Goal: Information Seeking & Learning: Learn about a topic

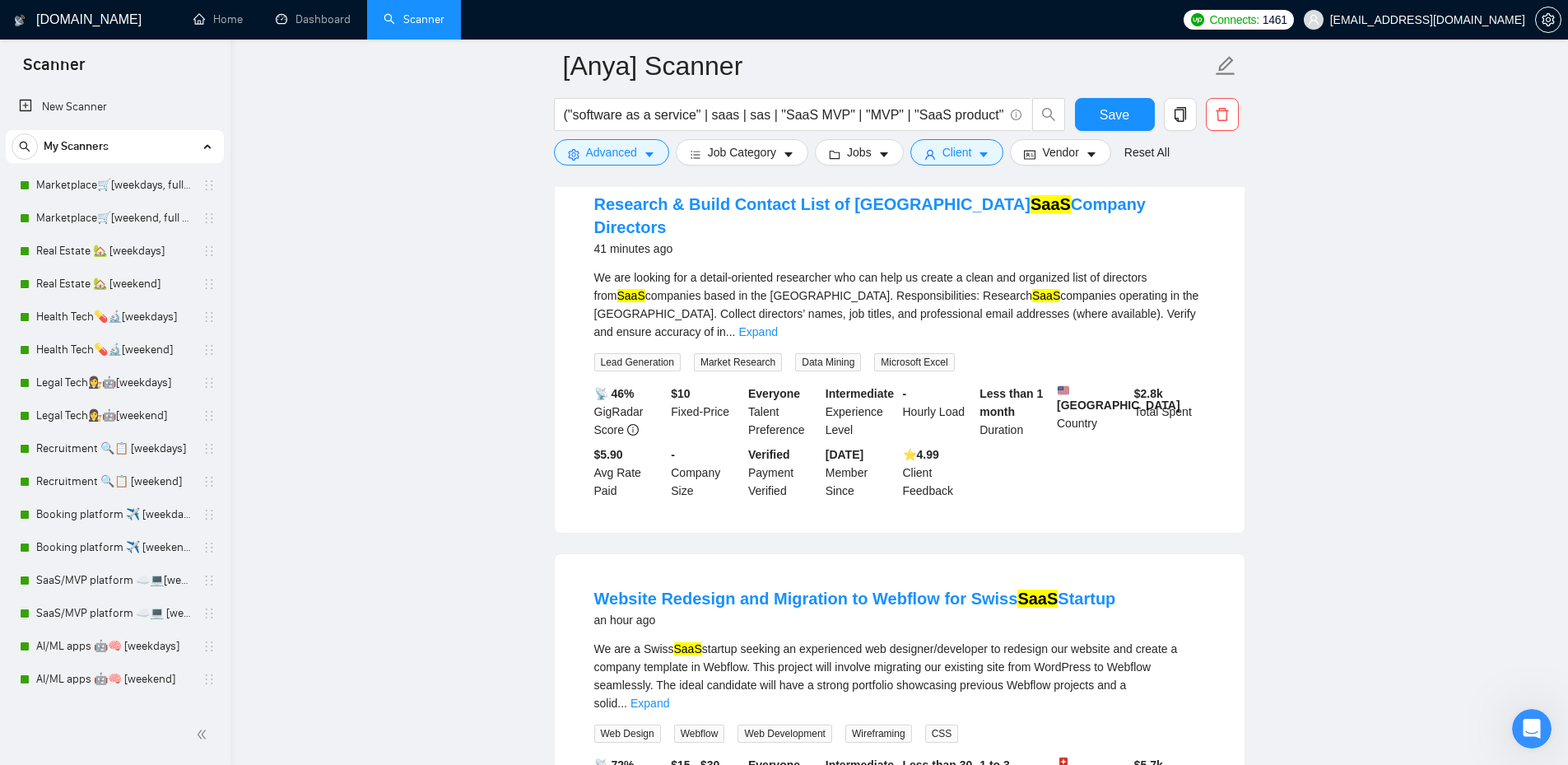
scroll to position [189, 0]
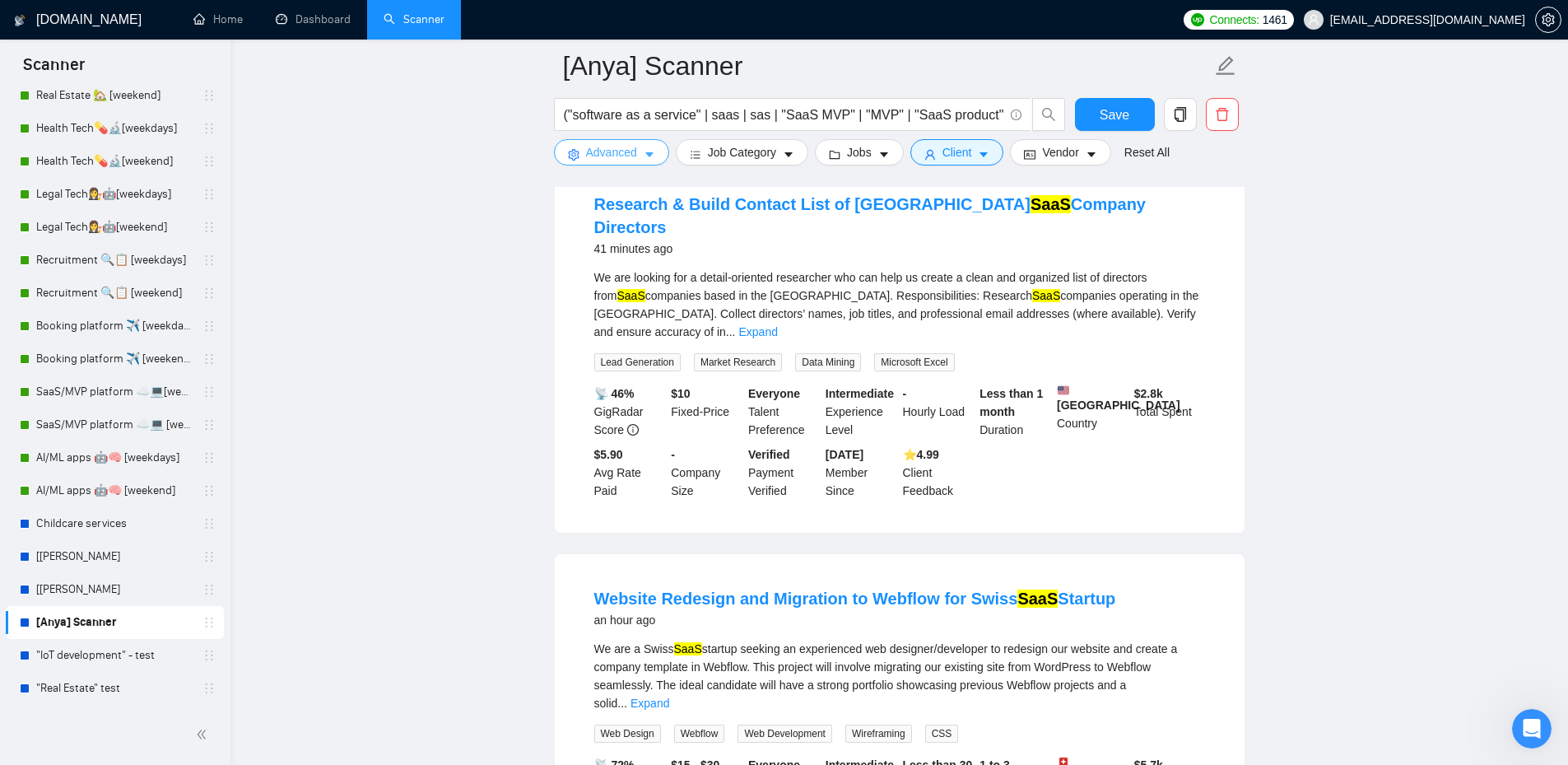
click at [643, 151] on icon "caret-down" at bounding box center [649, 154] width 11 height 11
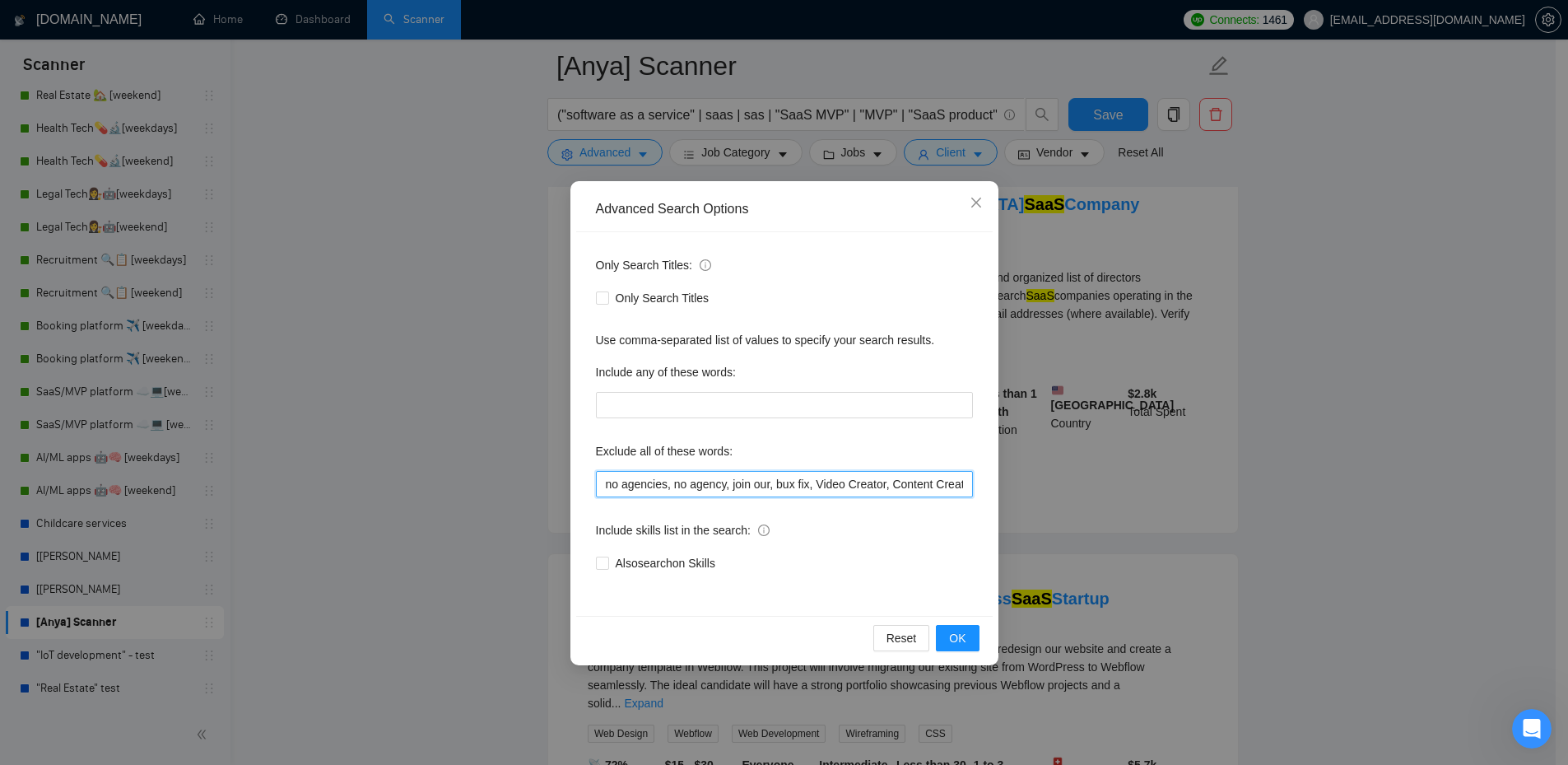
scroll to position [0, 670]
drag, startPoint x: 771, startPoint y: 486, endPoint x: 721, endPoint y: 490, distance: 50.2
click at [721, 490] on input "no agencies, no agency, join our, bux fix, Video Creator, Content Creator, Cont…" at bounding box center [784, 484] width 377 height 26
drag, startPoint x: 755, startPoint y: 480, endPoint x: 697, endPoint y: 480, distance: 58.0
click at [697, 480] on input "no agencies, no agency, join our, bux fix, Video Creator, Content Creator, Cont…" at bounding box center [784, 484] width 377 height 26
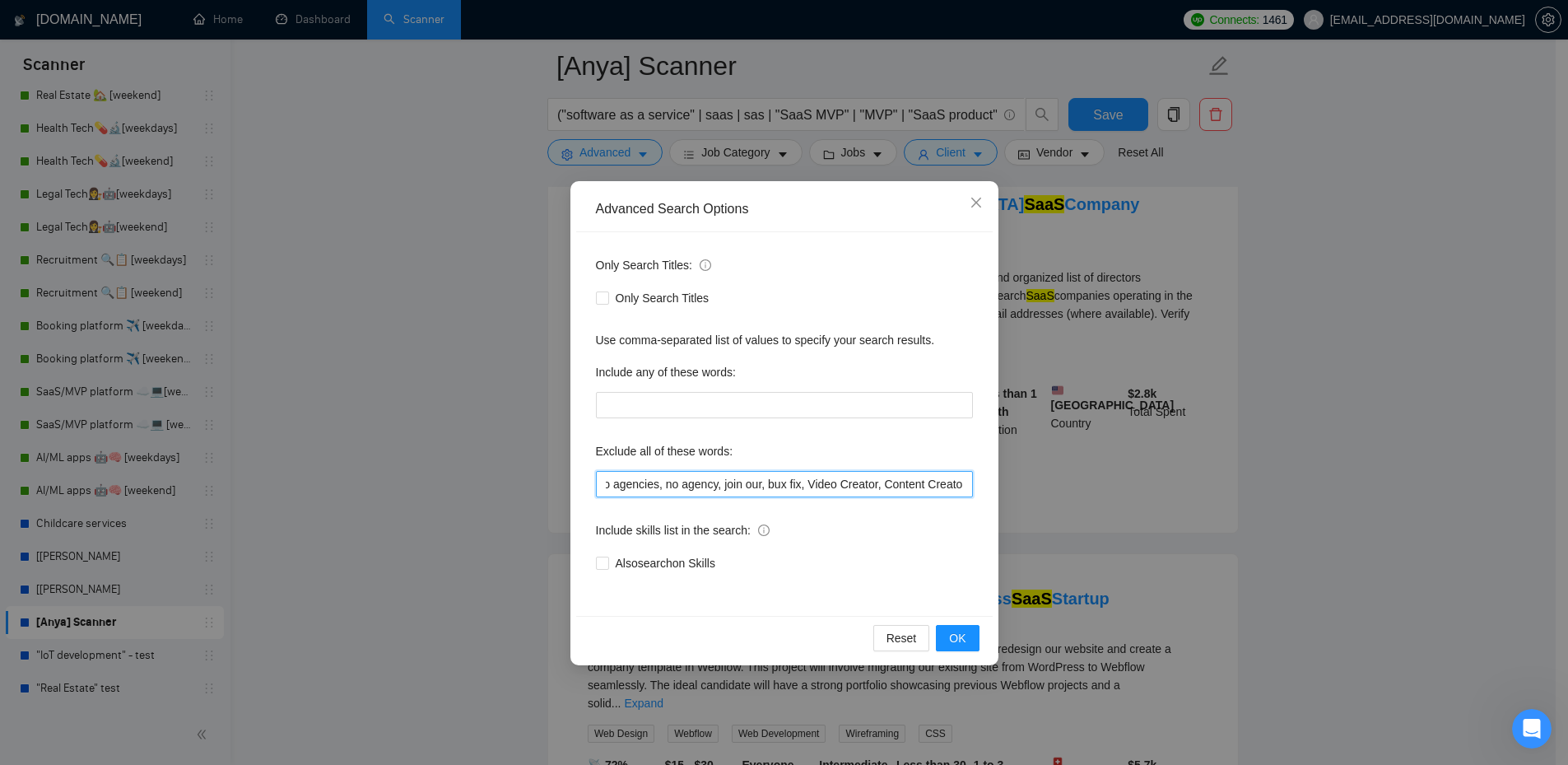
scroll to position [0, 0]
drag, startPoint x: 659, startPoint y: 482, endPoint x: 573, endPoint y: 483, distance: 86.0
click at [573, 483] on div "Advanced Search Options Only Search Titles: Only Search Titles Use comma-separa…" at bounding box center [784, 423] width 428 height 484
click at [974, 197] on icon "close" at bounding box center [976, 202] width 13 height 13
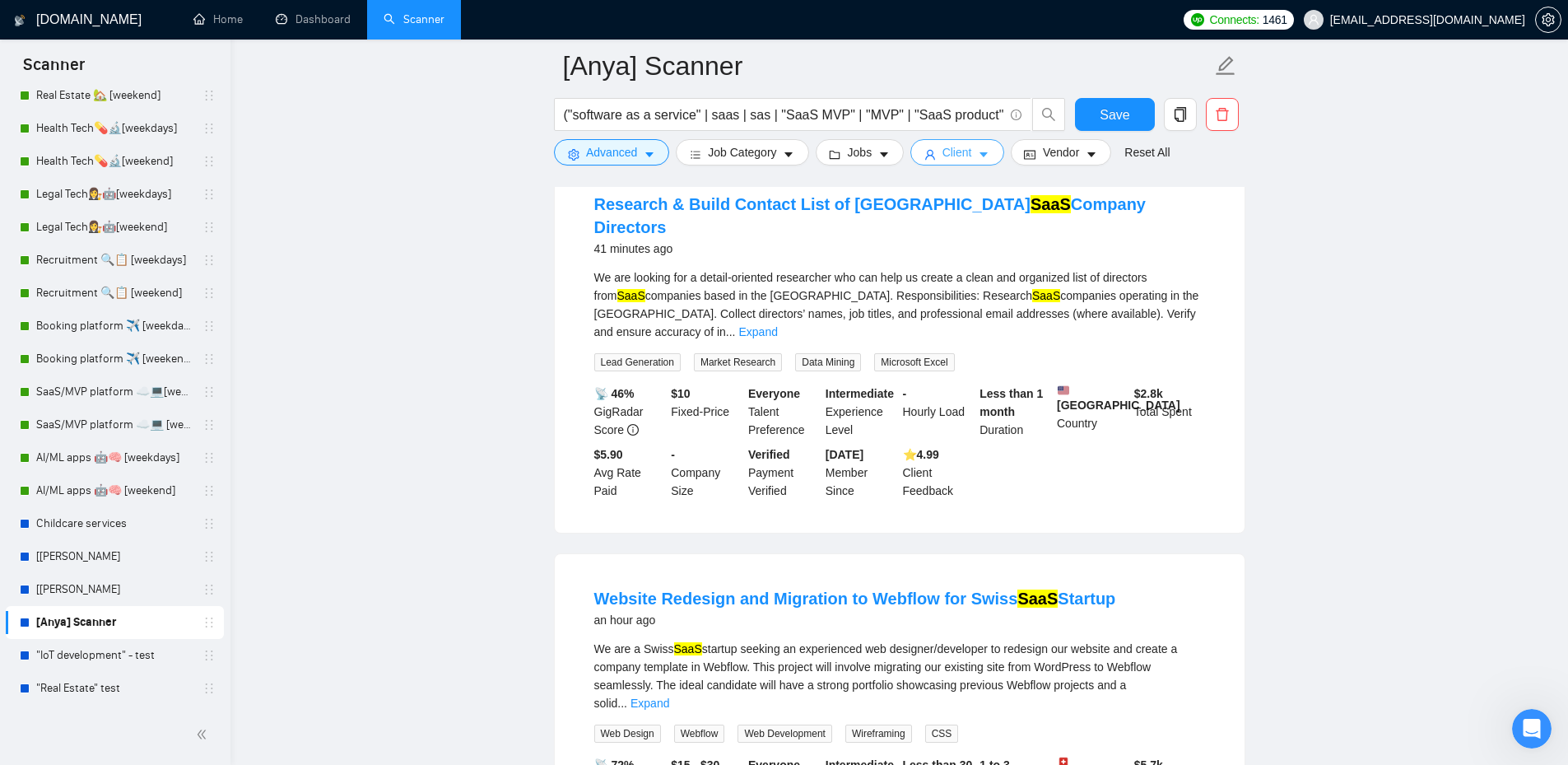
click at [972, 146] on button "Client" at bounding box center [958, 152] width 94 height 26
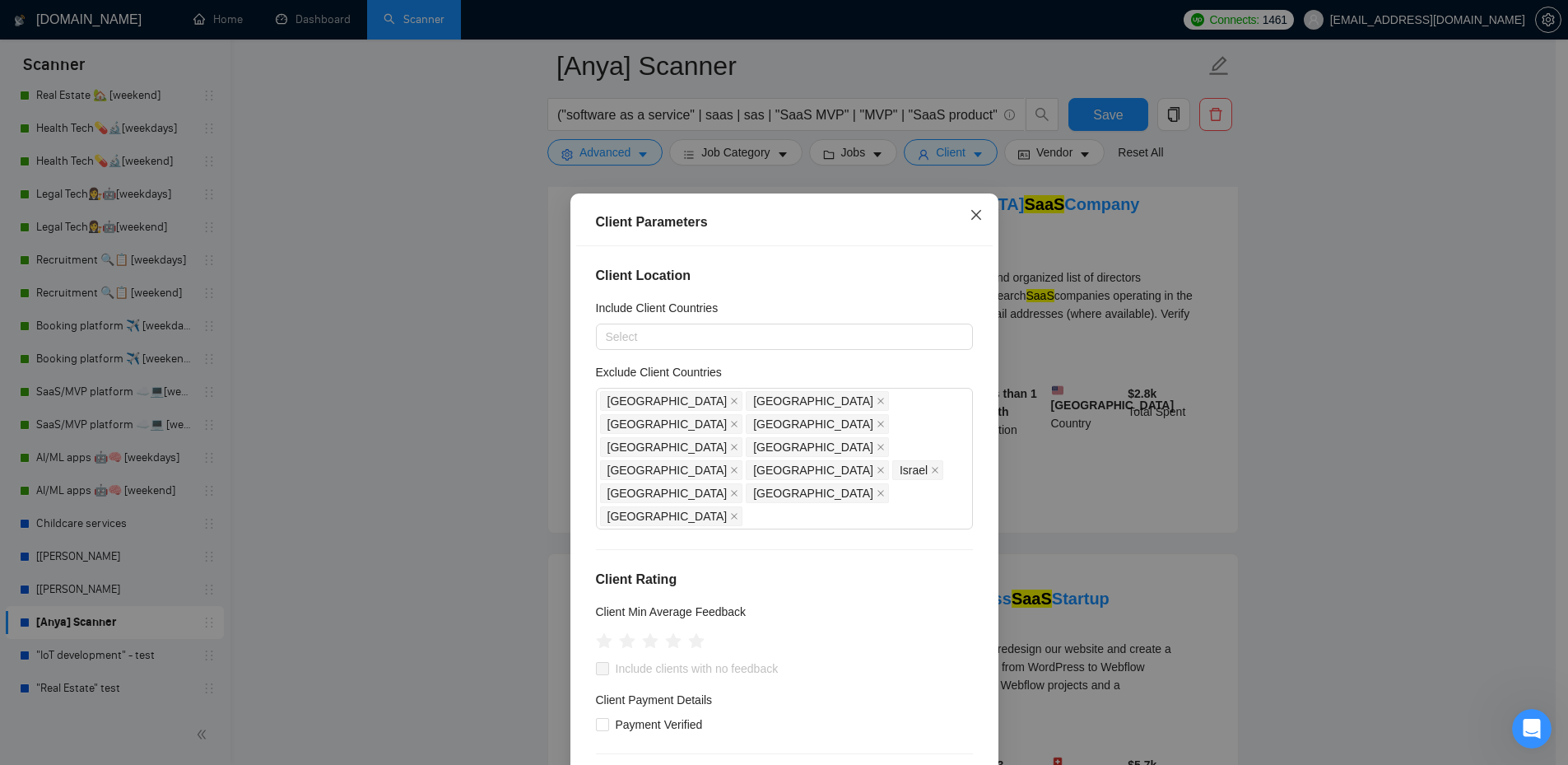
click at [970, 214] on icon "close" at bounding box center [976, 215] width 13 height 13
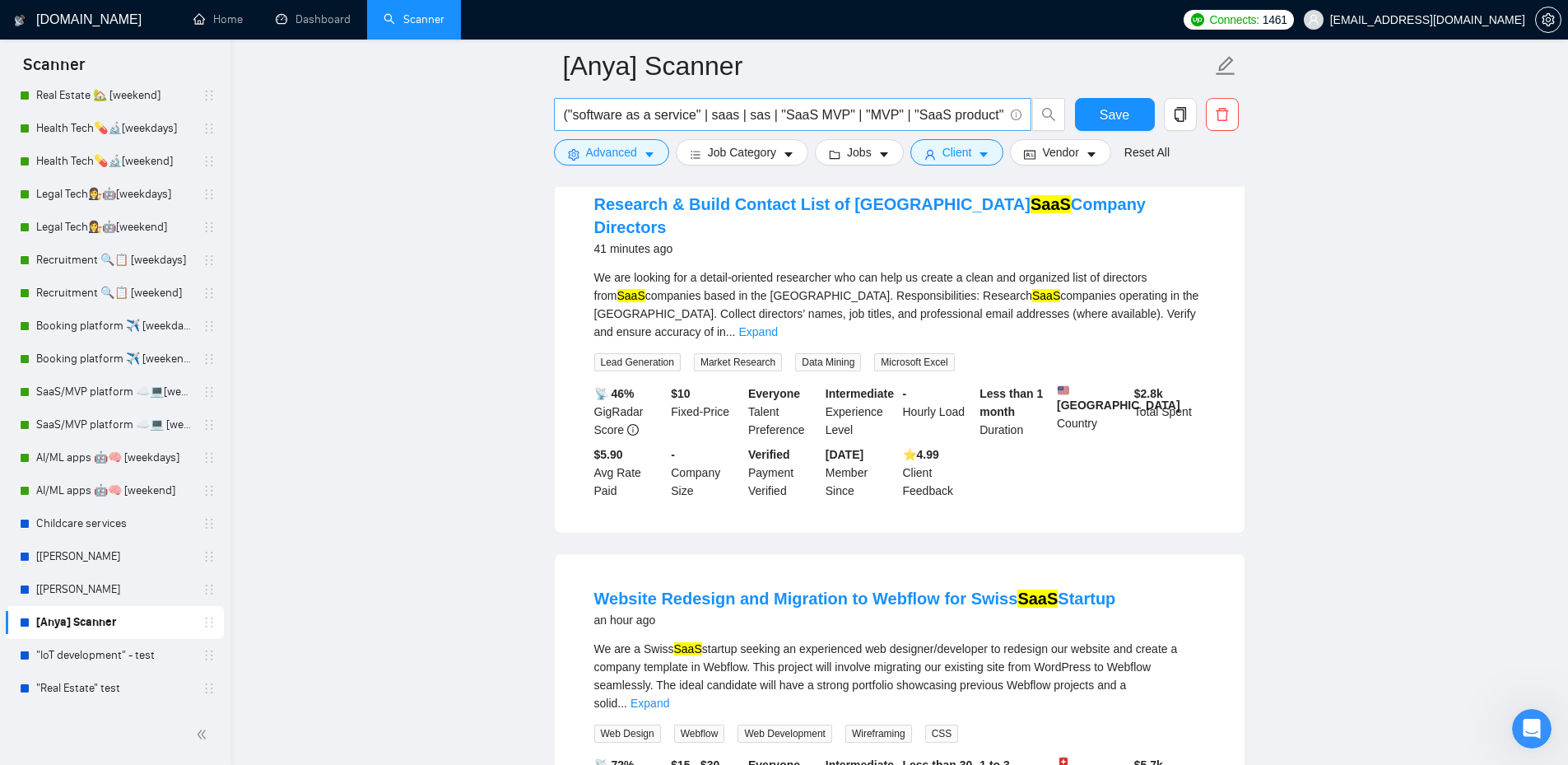
drag, startPoint x: 833, startPoint y: 103, endPoint x: 982, endPoint y: 115, distance: 149.5
click at [982, 115] on span "("software as a service" | saas | sas | "SaaS MVP" | "MVP" | "SaaS product" | "…" at bounding box center [792, 115] width 478 height 33
drag, startPoint x: 919, startPoint y: 113, endPoint x: 1293, endPoint y: 128, distance: 374.3
click at [1293, 128] on main "[Anya] Scanner ("software as a service" | saas | sas | "SaaS MVP" | "MVP" | "Sa…" at bounding box center [900, 766] width 1285 height 4035
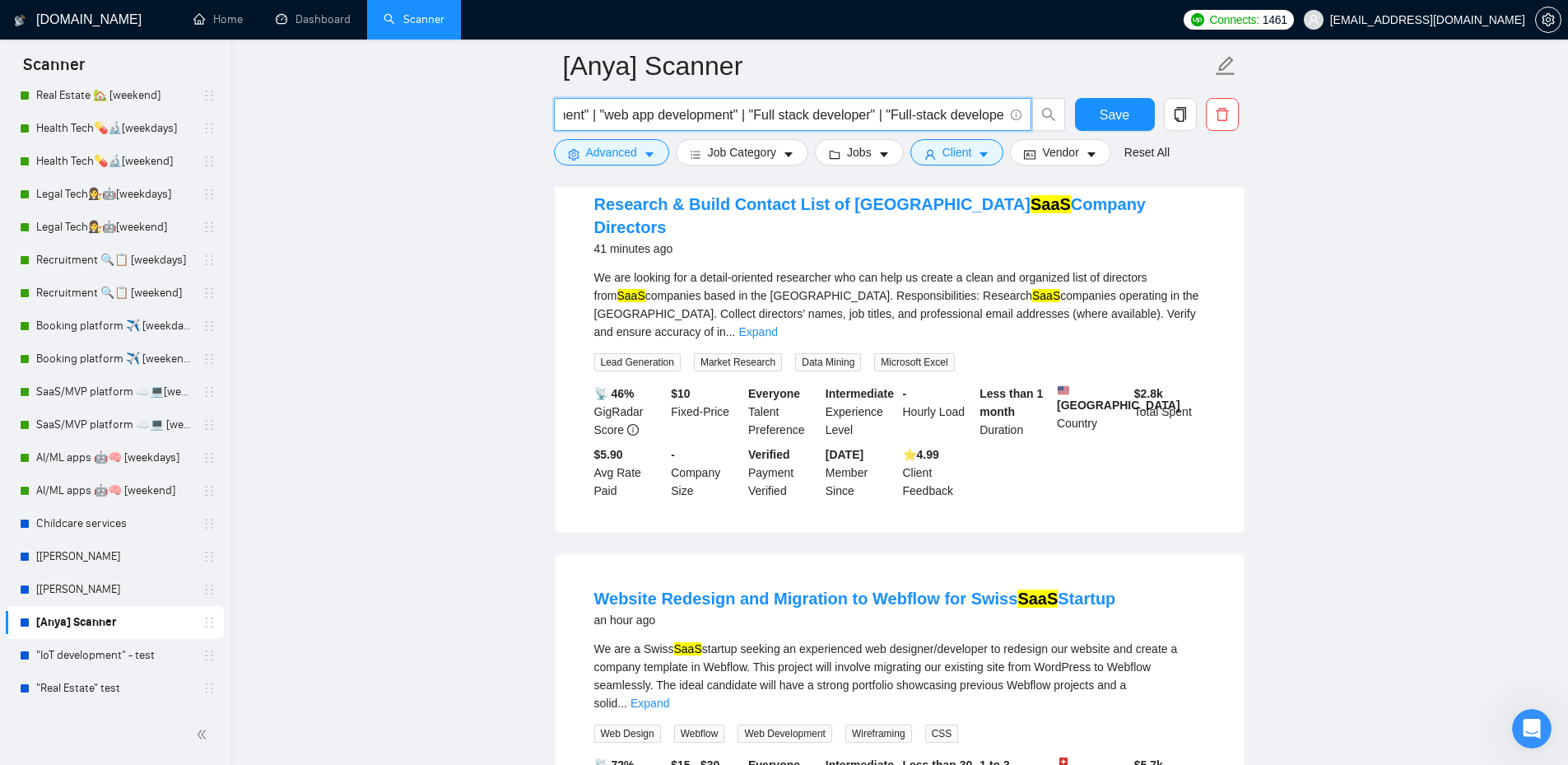
click at [1286, 172] on main "[Anya] Scanner ("software as a service" | saas | sas | "SaaS MVP" | "MVP" | "Sa…" at bounding box center [900, 766] width 1285 height 4035
